Goal: Task Accomplishment & Management: Complete application form

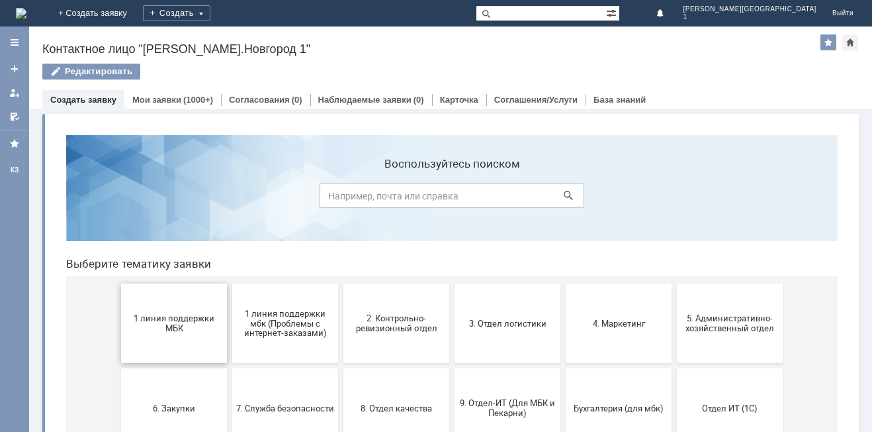
click at [177, 308] on button "1 линия поддержки МБК" at bounding box center [174, 322] width 106 height 79
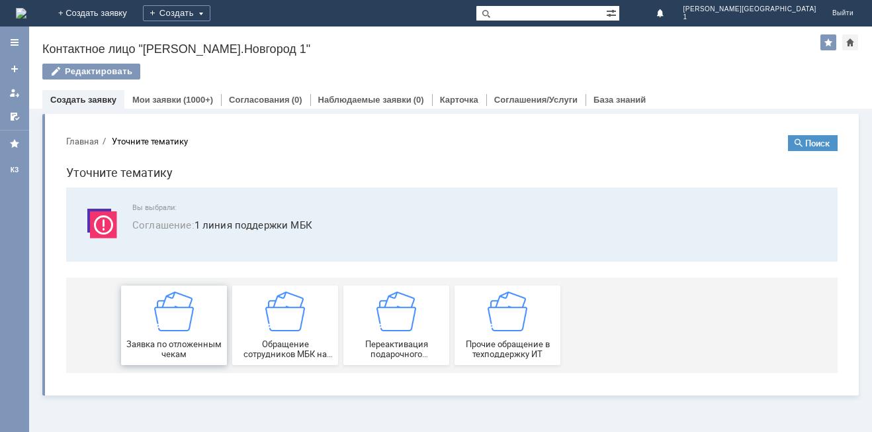
click at [192, 311] on img at bounding box center [174, 311] width 40 height 40
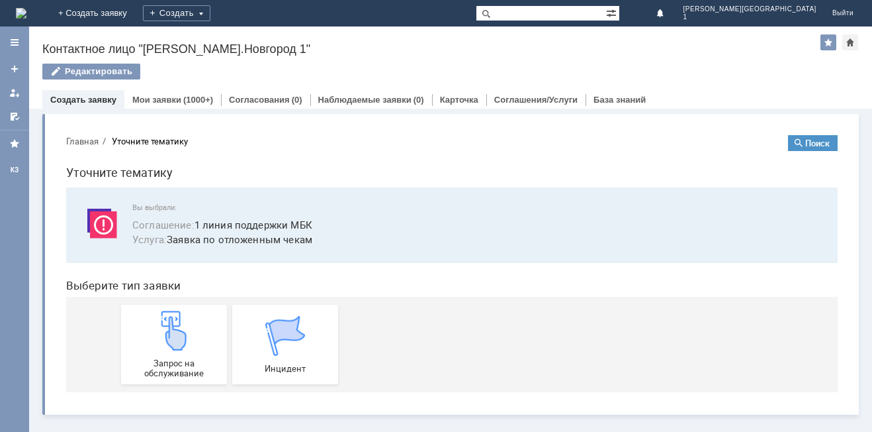
click at [192, 311] on img at bounding box center [174, 330] width 40 height 40
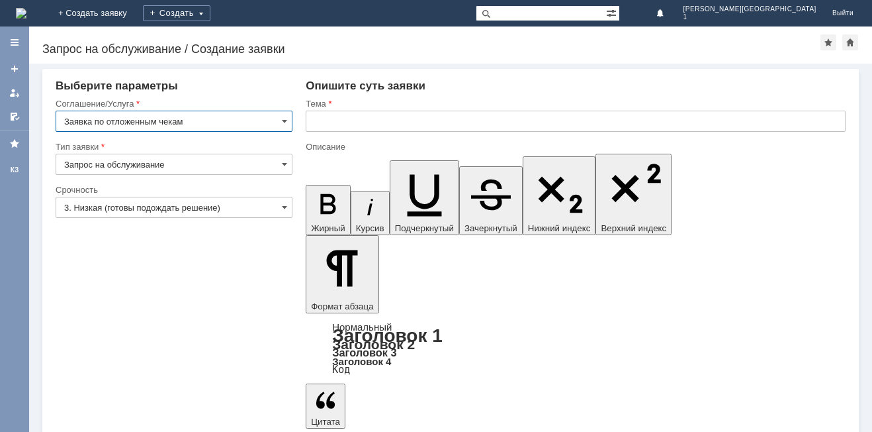
click at [281, 214] on input "3. Низкая (готовы подождать решение)" at bounding box center [174, 207] width 237 height 21
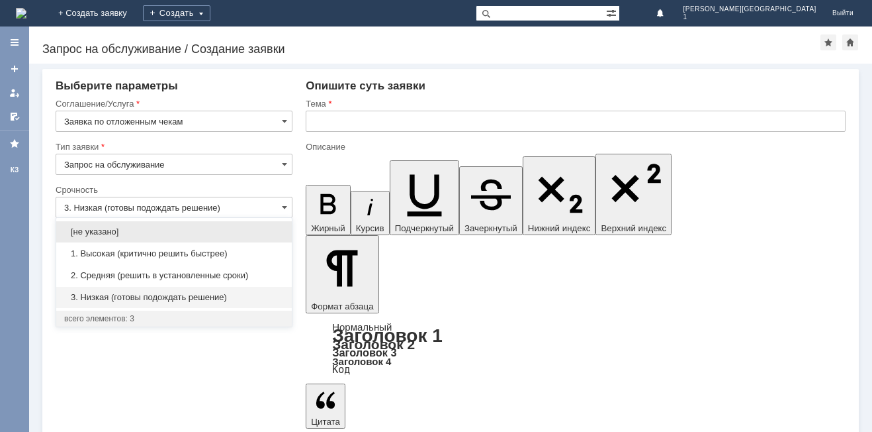
drag, startPoint x: 218, startPoint y: 274, endPoint x: 234, endPoint y: 259, distance: 21.5
click at [220, 276] on span "2. Средняя (решить в установленные сроки)" at bounding box center [174, 275] width 220 height 11
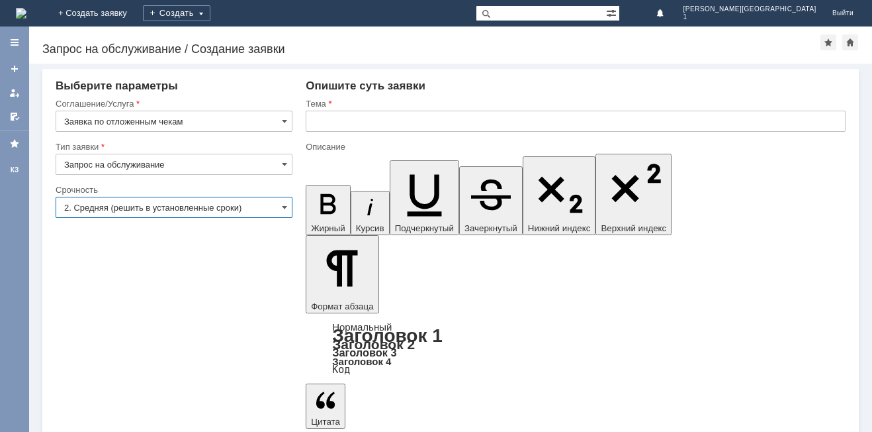
type input "2. Средняя (решить в установленные сроки)"
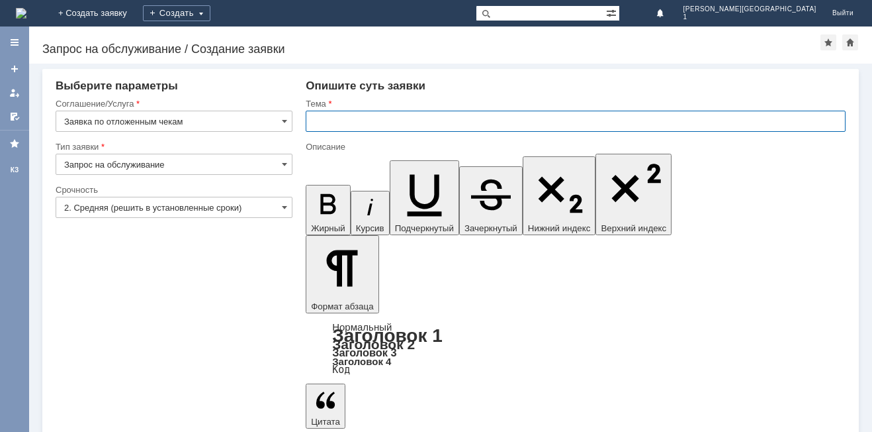
click at [375, 117] on input "text" at bounding box center [576, 121] width 540 height 21
type input "отл. чек"
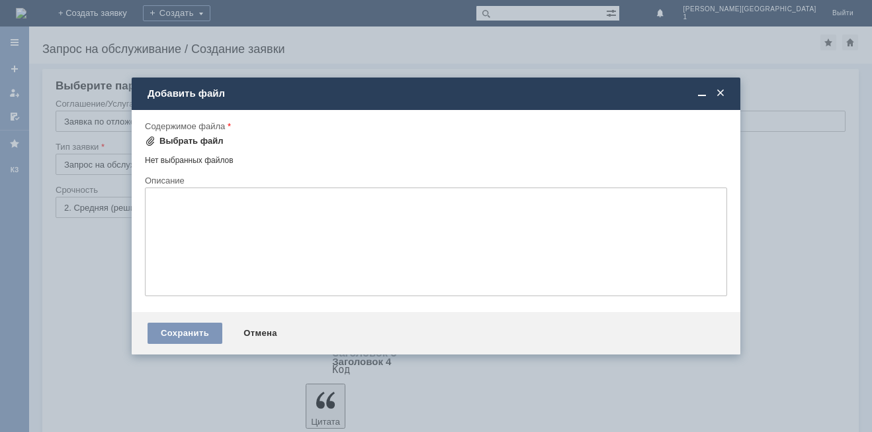
click at [205, 136] on div "Выбрать файл" at bounding box center [192, 141] width 64 height 11
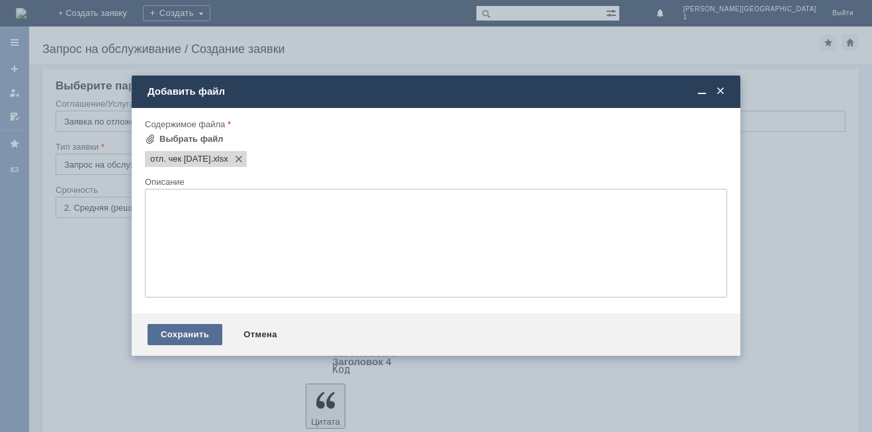
click at [210, 331] on div "Сохранить" at bounding box center [185, 334] width 75 height 21
